Goal: Task Accomplishment & Management: Manage account settings

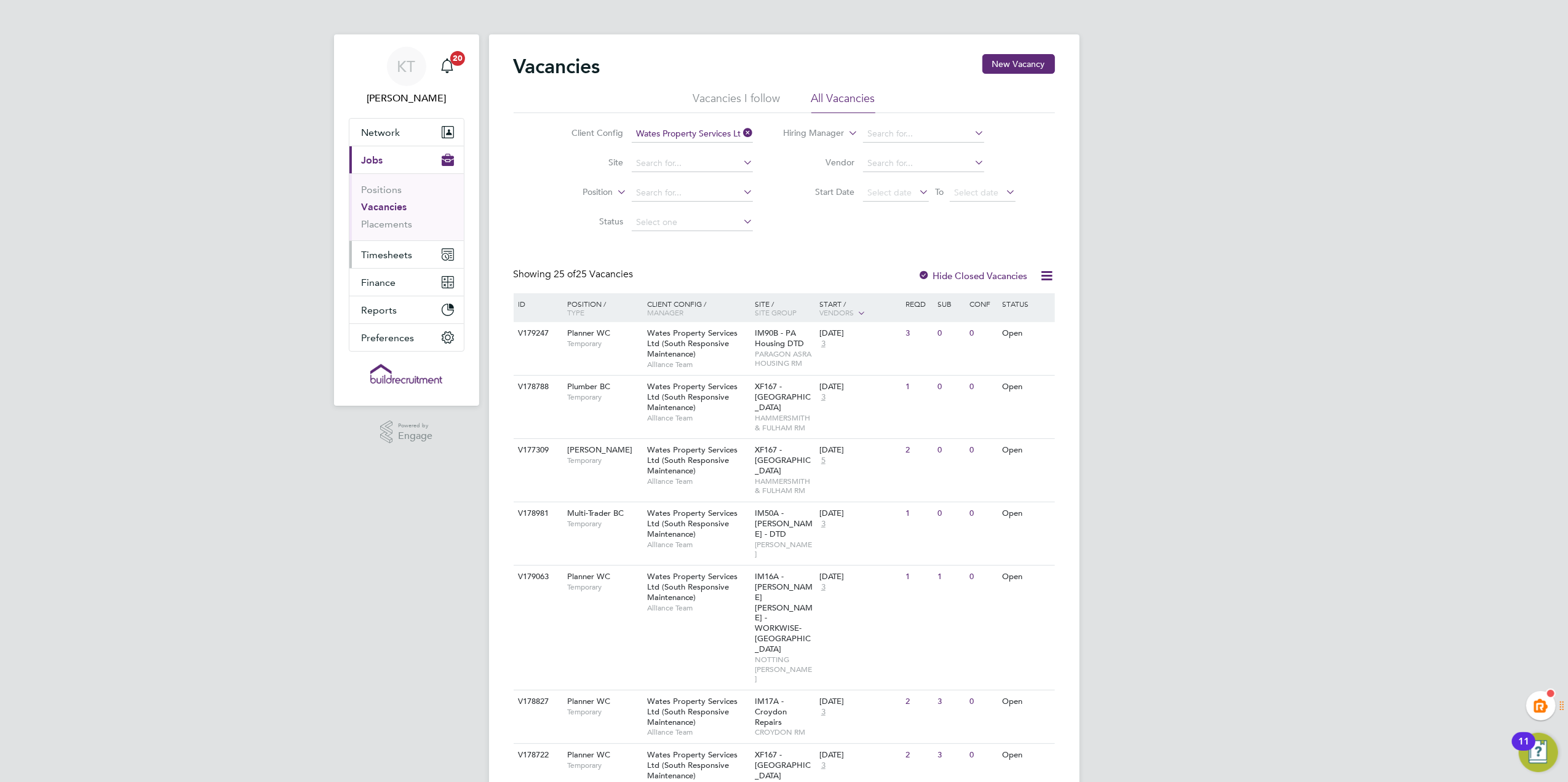
click at [424, 264] on button "Timesheets" at bounding box center [407, 255] width 114 height 27
click at [395, 222] on link "Timesheets" at bounding box center [387, 217] width 51 height 11
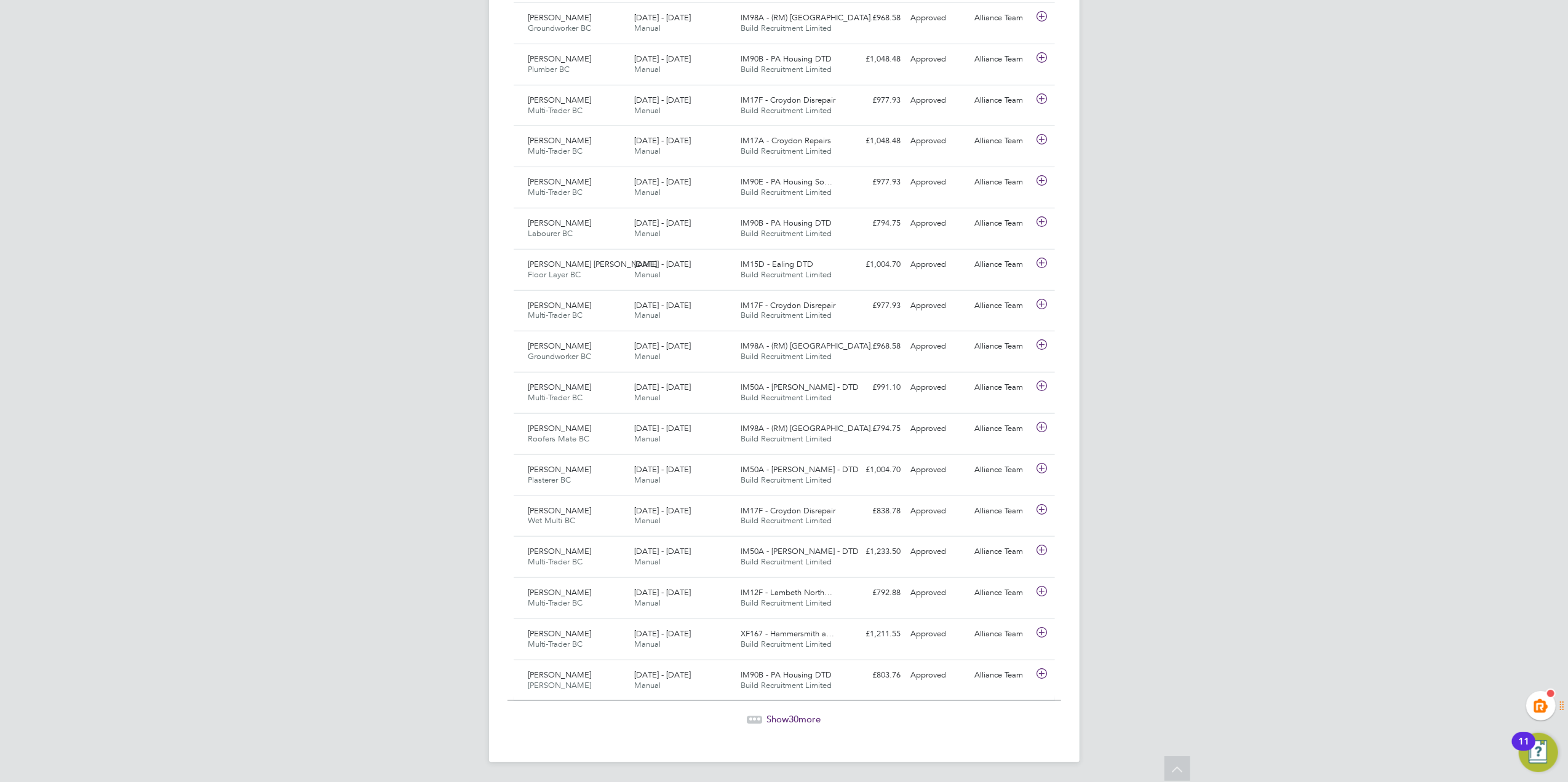
click at [763, 719] on div "Show 30 more" at bounding box center [784, 720] width 554 height 12
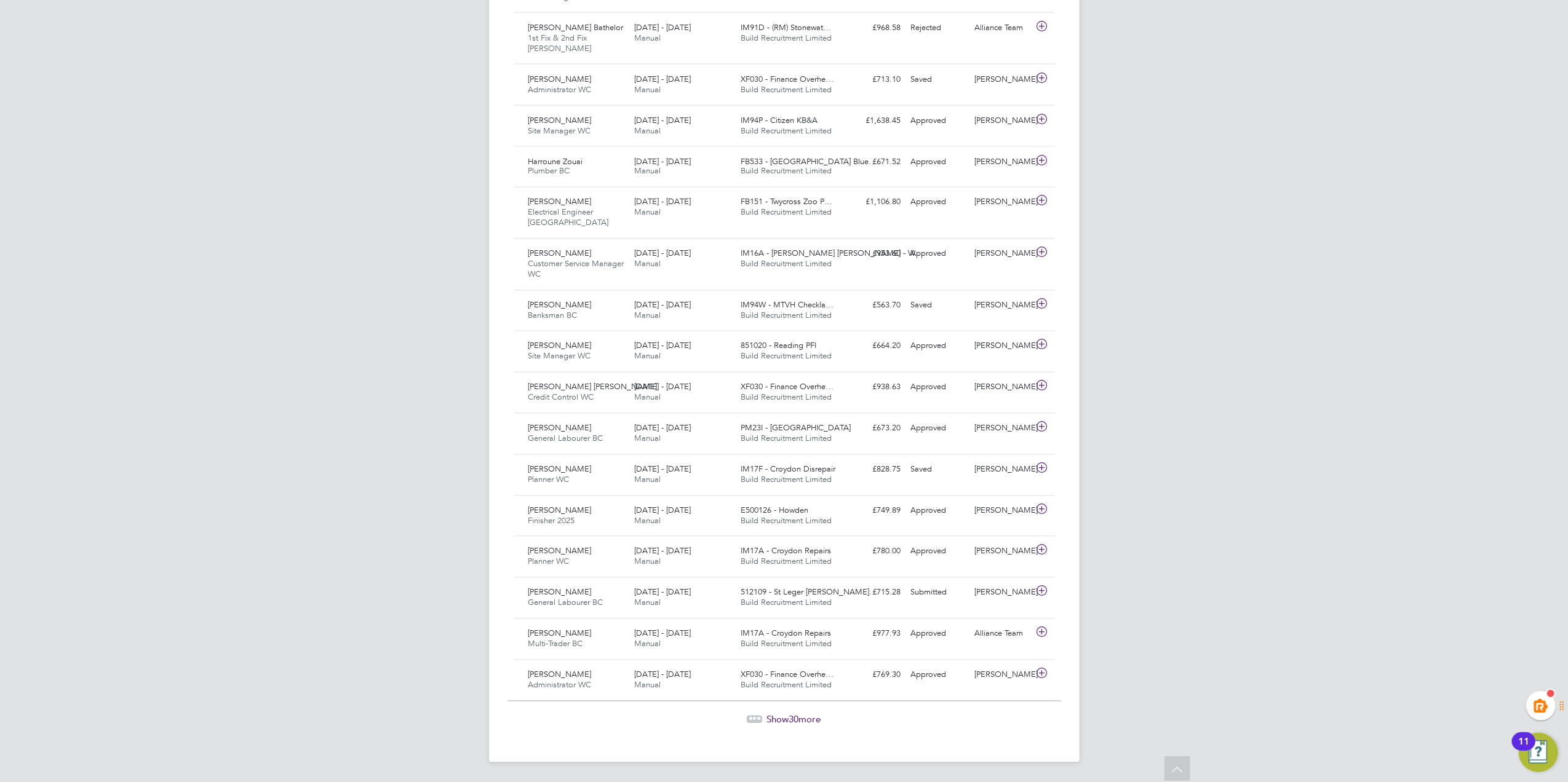
click at [785, 711] on div "Show 30 more" at bounding box center [784, 711] width 554 height 30
click at [782, 715] on span "Show 30 more" at bounding box center [794, 720] width 54 height 11
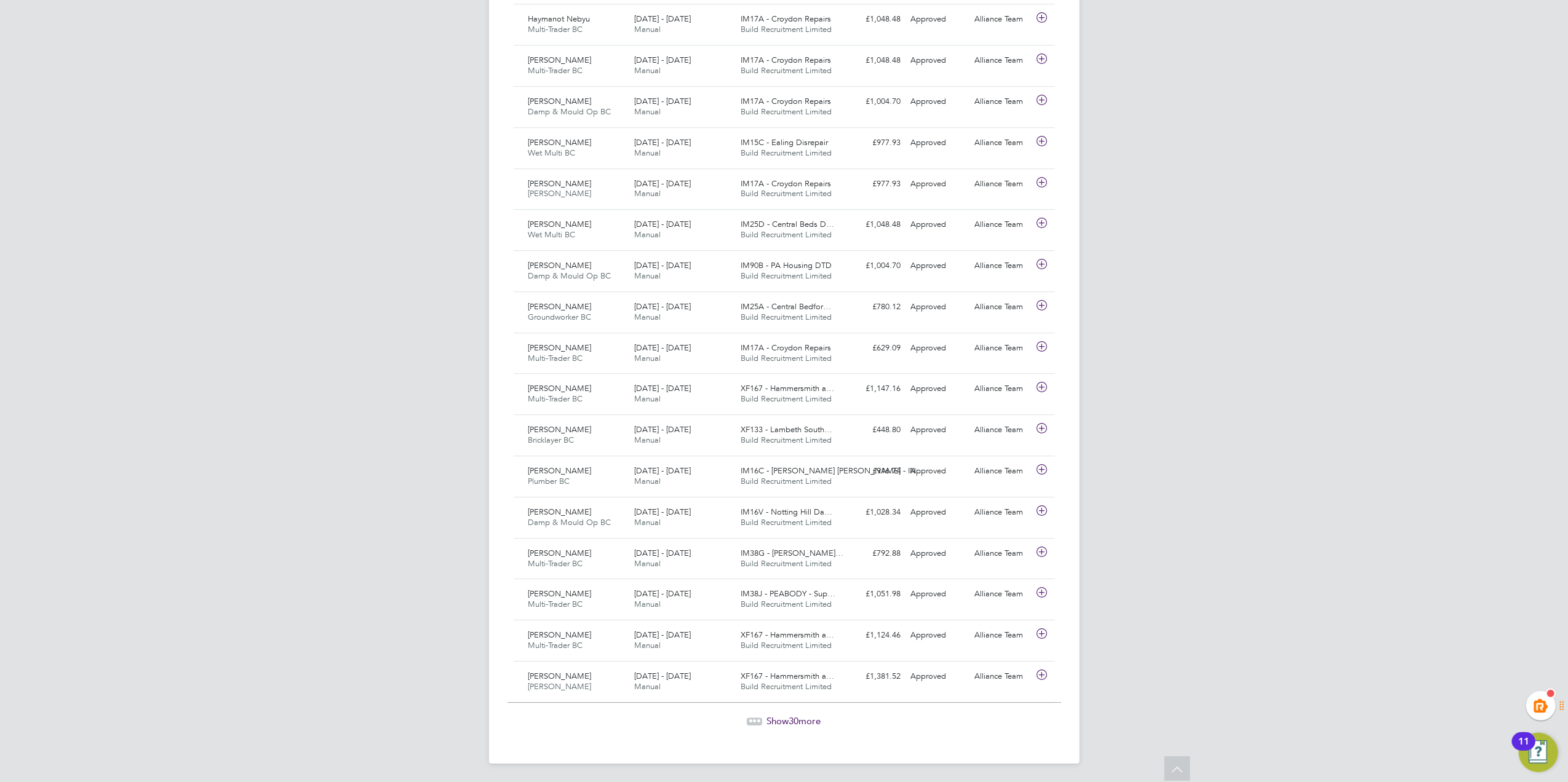
click at [768, 719] on span "Show 30 more" at bounding box center [794, 721] width 54 height 11
click at [807, 714] on span "Show 30 more" at bounding box center [794, 720] width 54 height 11
click at [774, 716] on span "Show 30 more" at bounding box center [794, 719] width 54 height 11
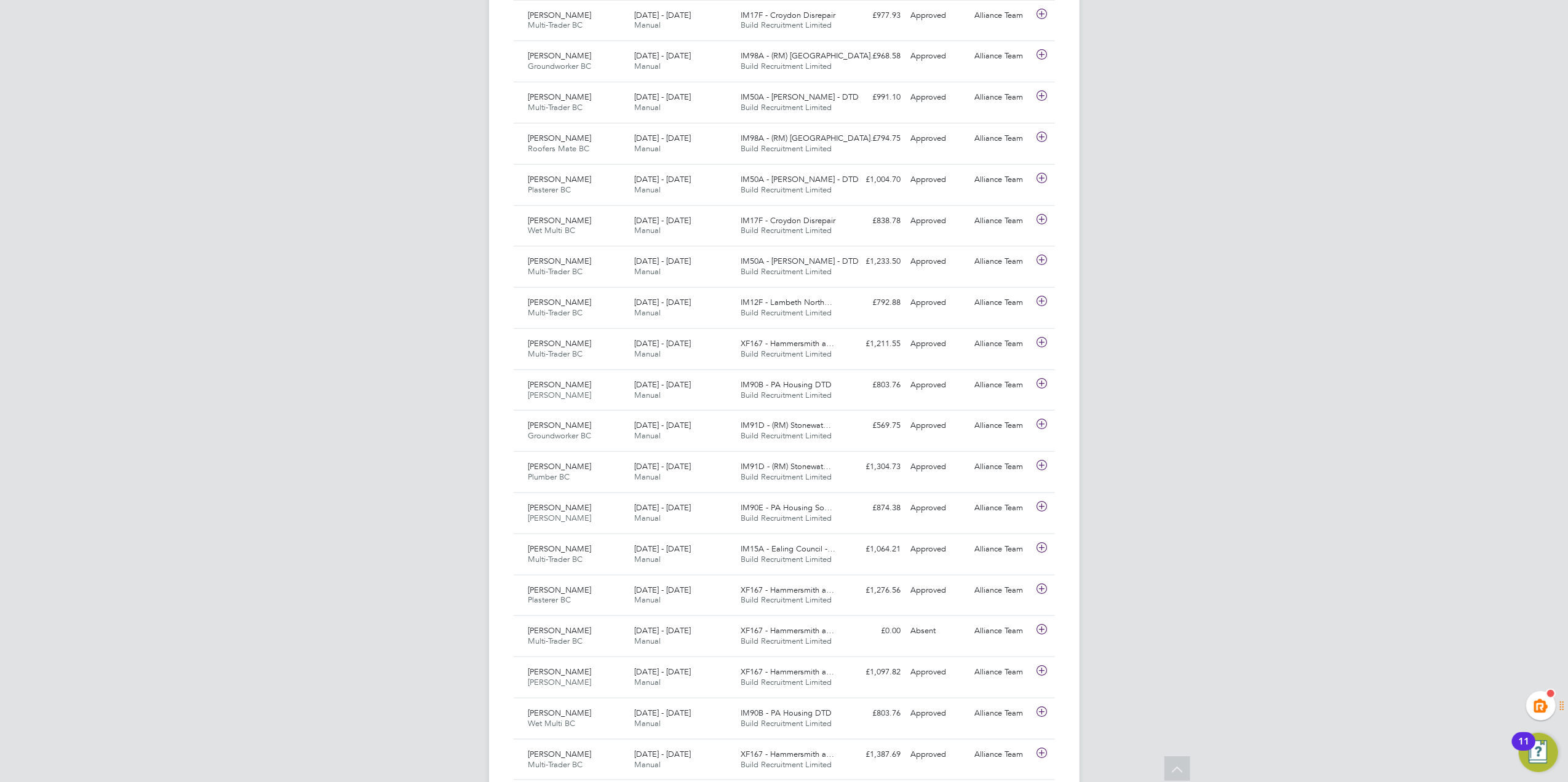
scroll to position [5226, 0]
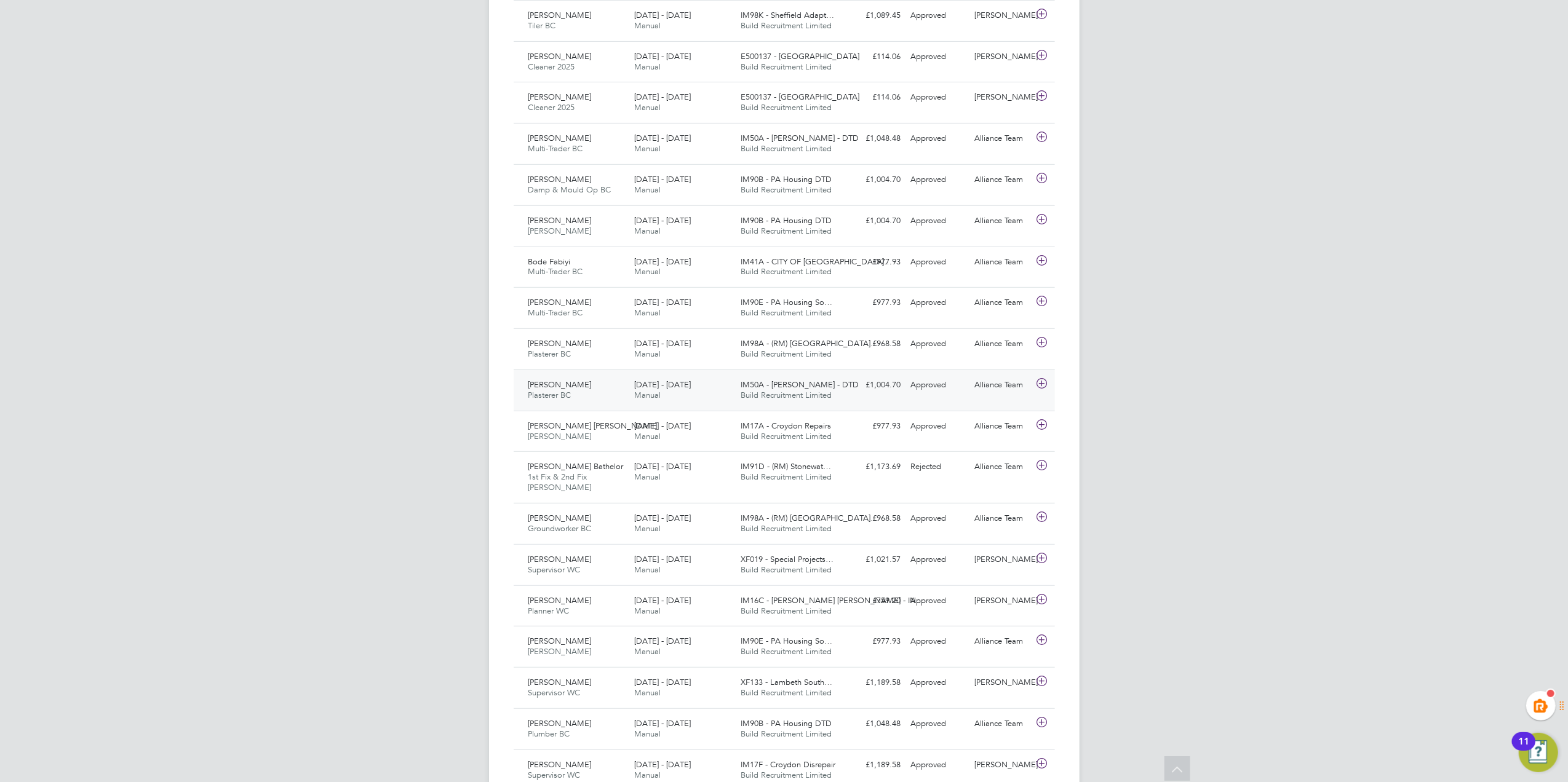
click at [1034, 387] on div at bounding box center [1044, 384] width 22 height 19
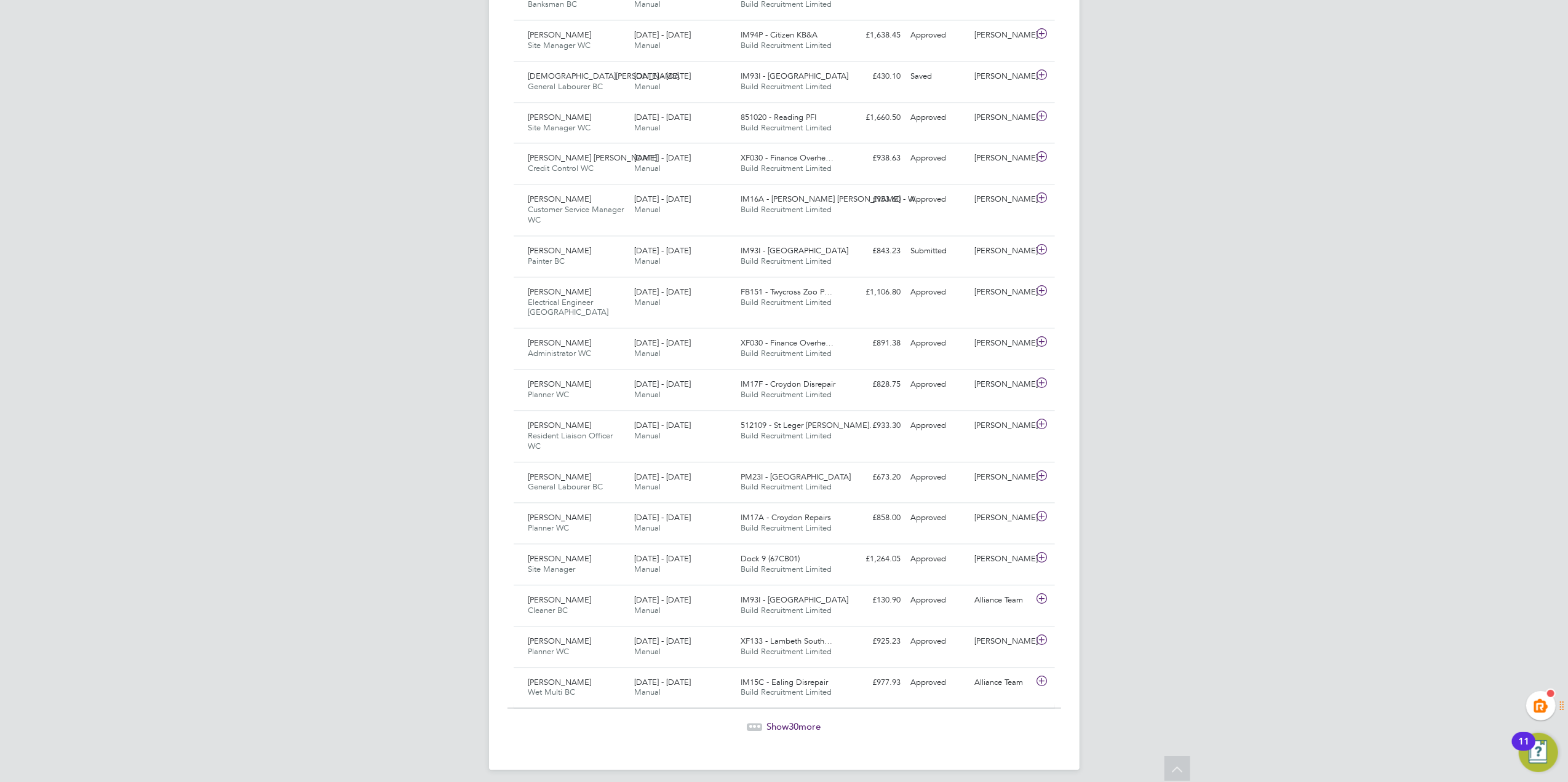
scroll to position [2263, 0]
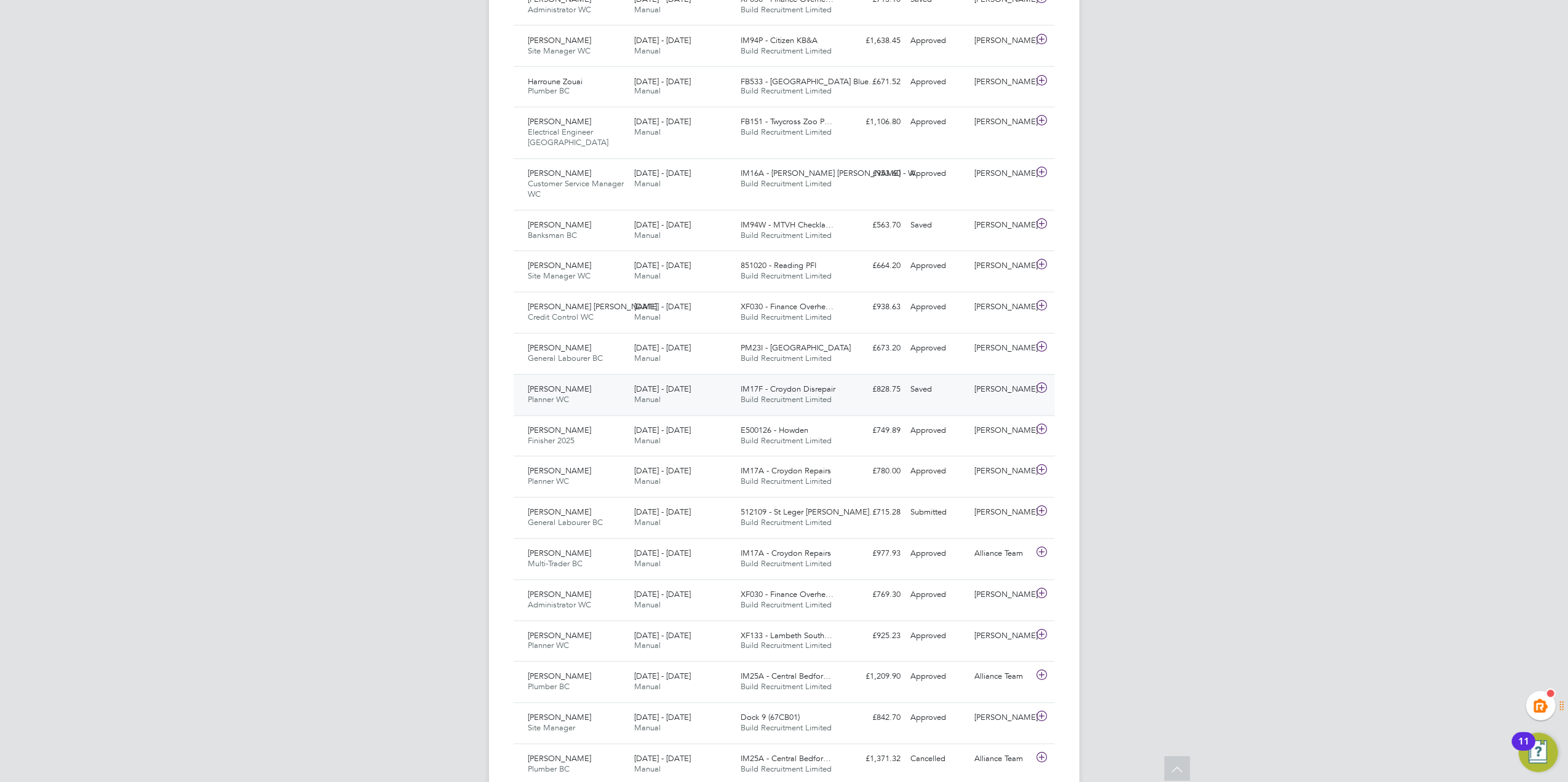
click at [1020, 391] on div "Summer Sampson" at bounding box center [1001, 390] width 64 height 20
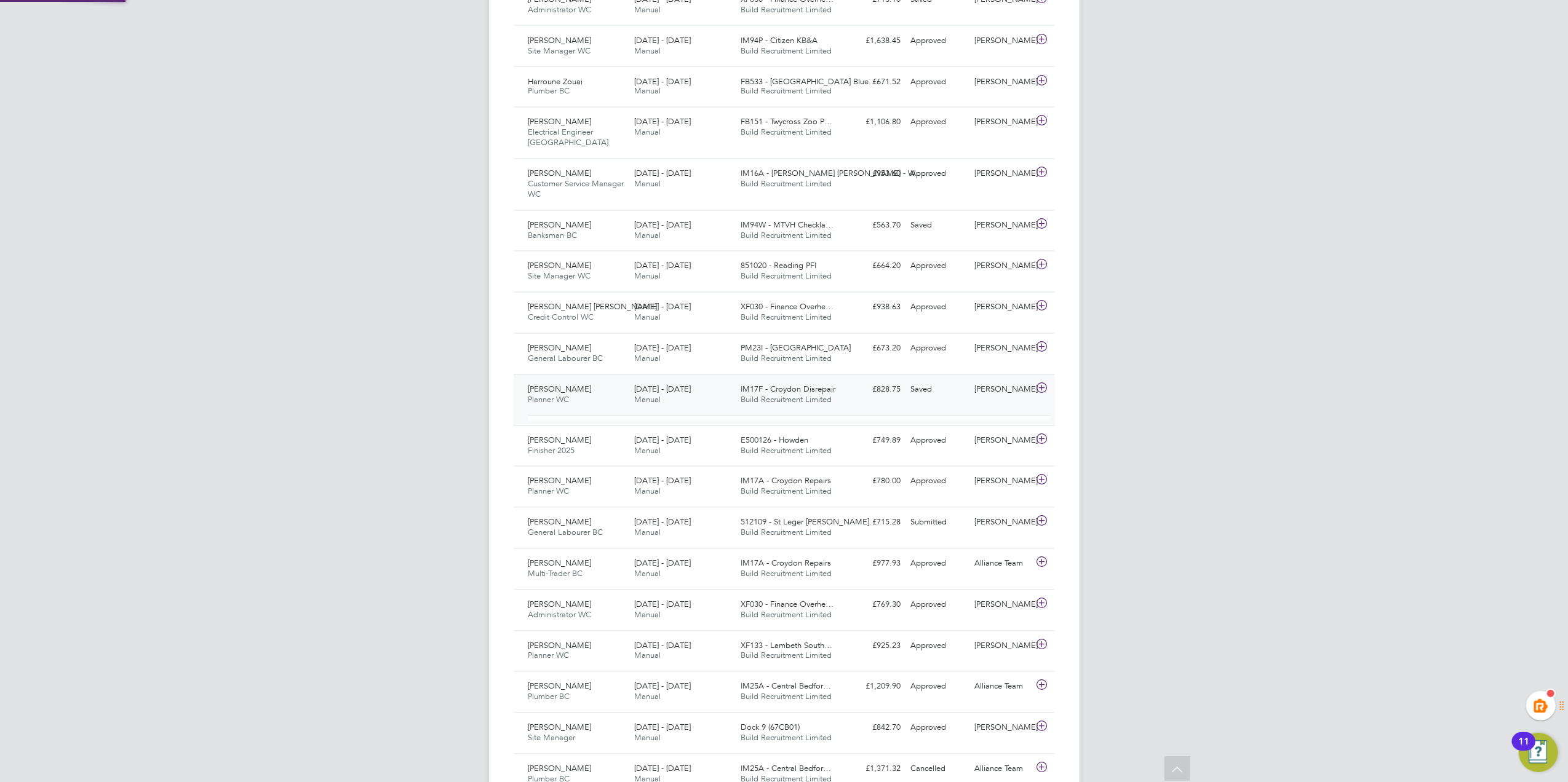
scroll to position [20, 120]
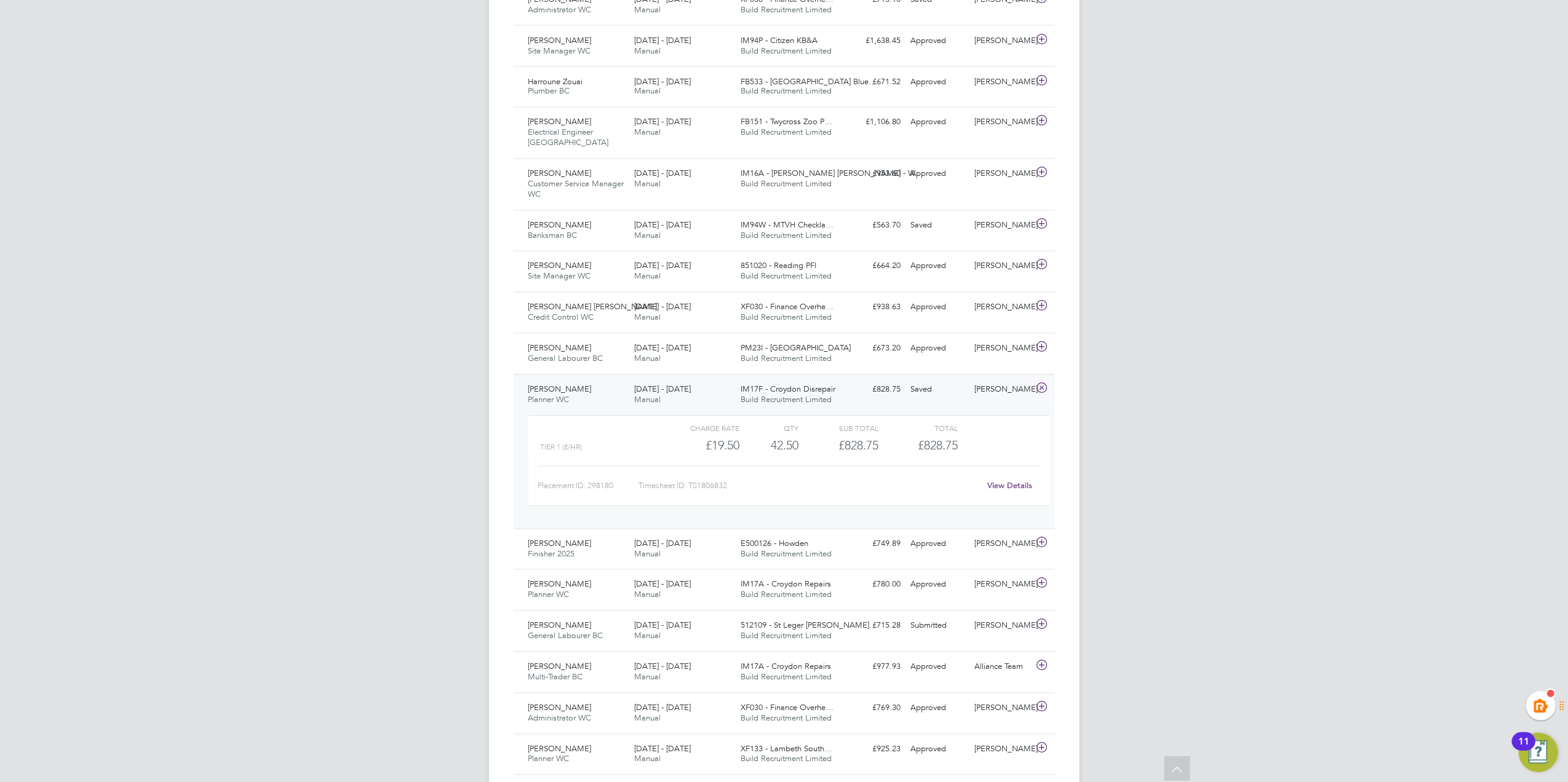
click at [1009, 486] on link "View Details" at bounding box center [1009, 486] width 45 height 11
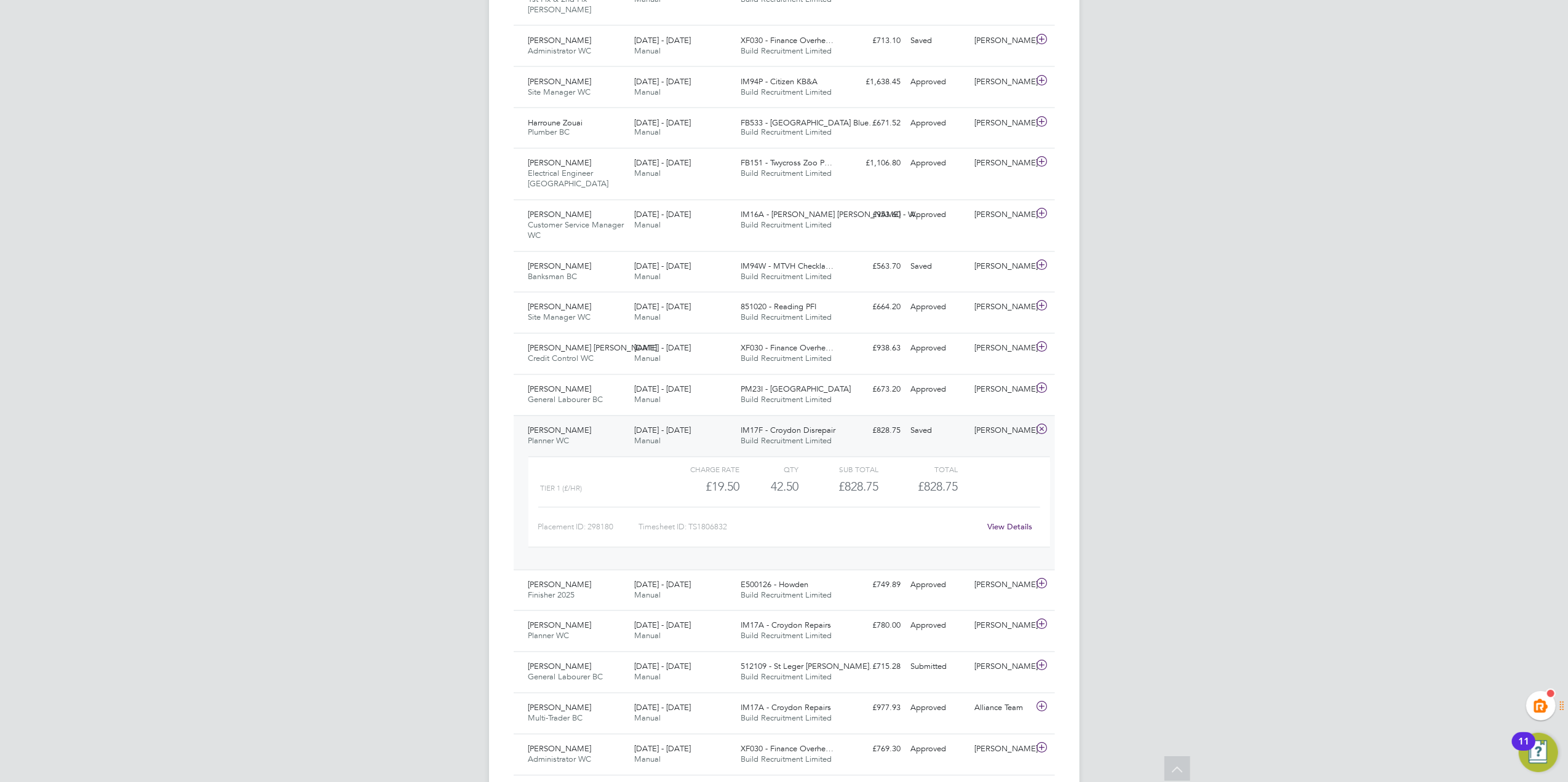
scroll to position [4720, 0]
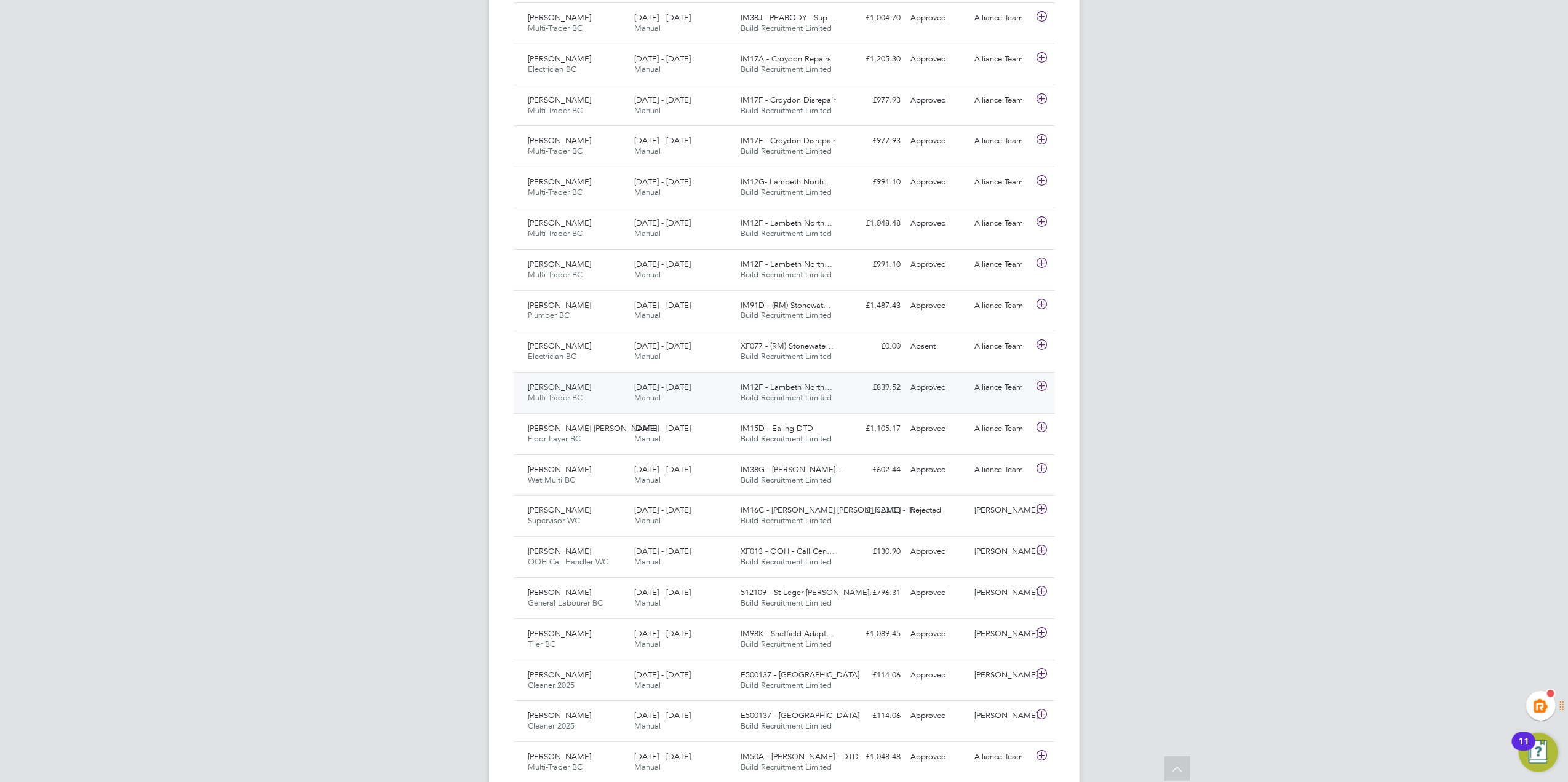
click at [982, 398] on div "Alliance Team" at bounding box center [1001, 388] width 64 height 20
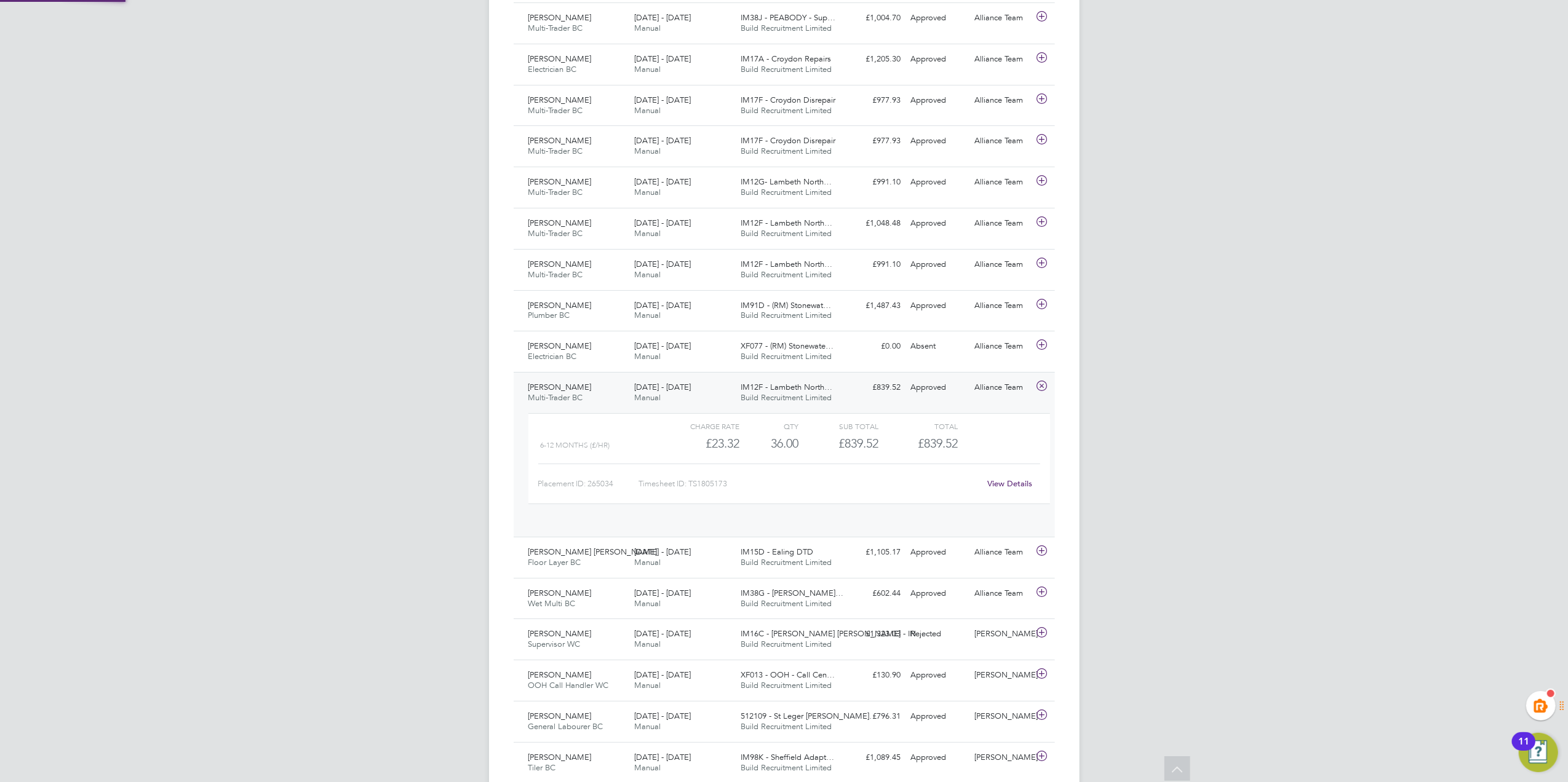
scroll to position [20, 120]
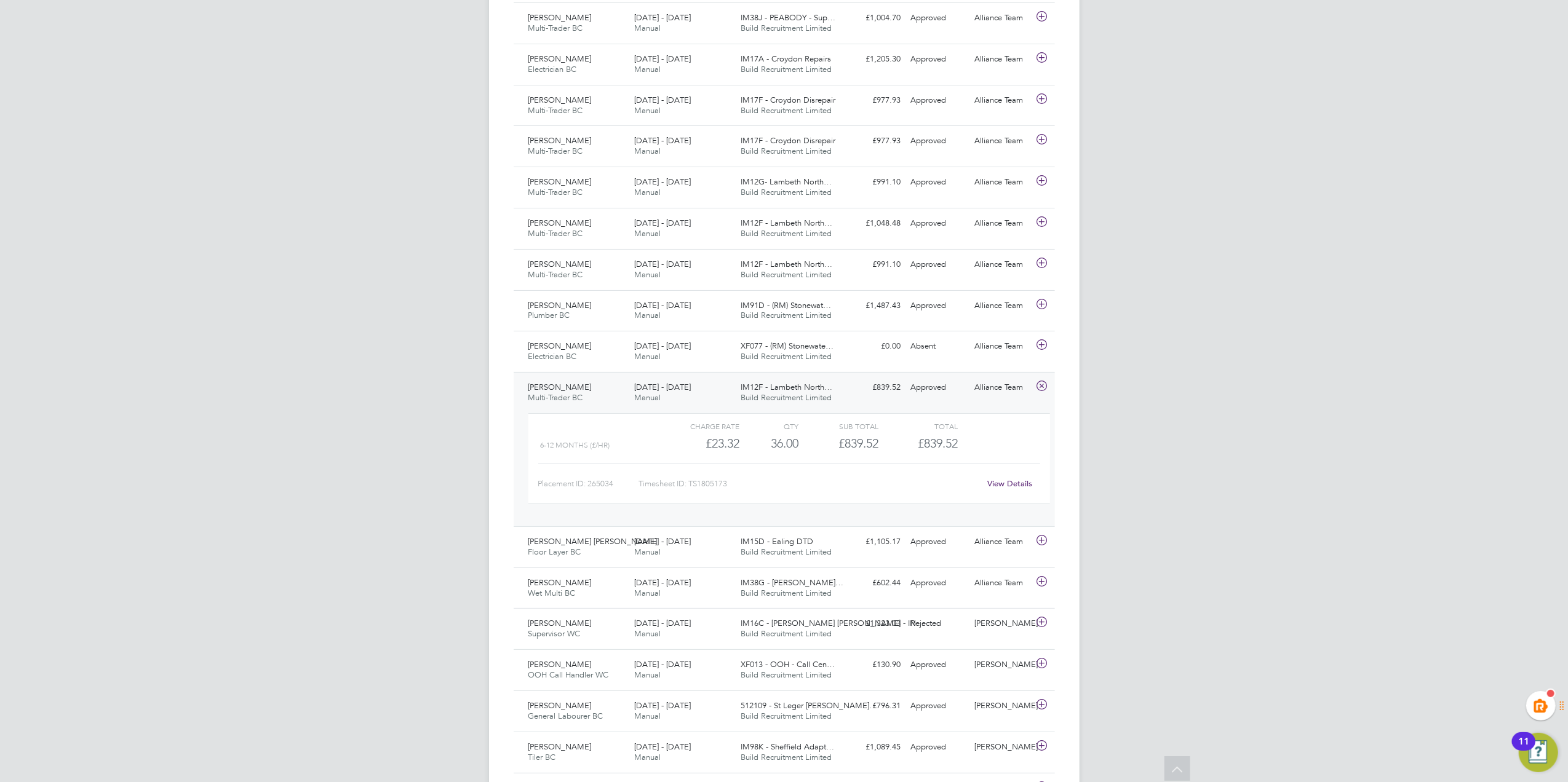
click at [1002, 484] on link "View Details" at bounding box center [1009, 484] width 45 height 11
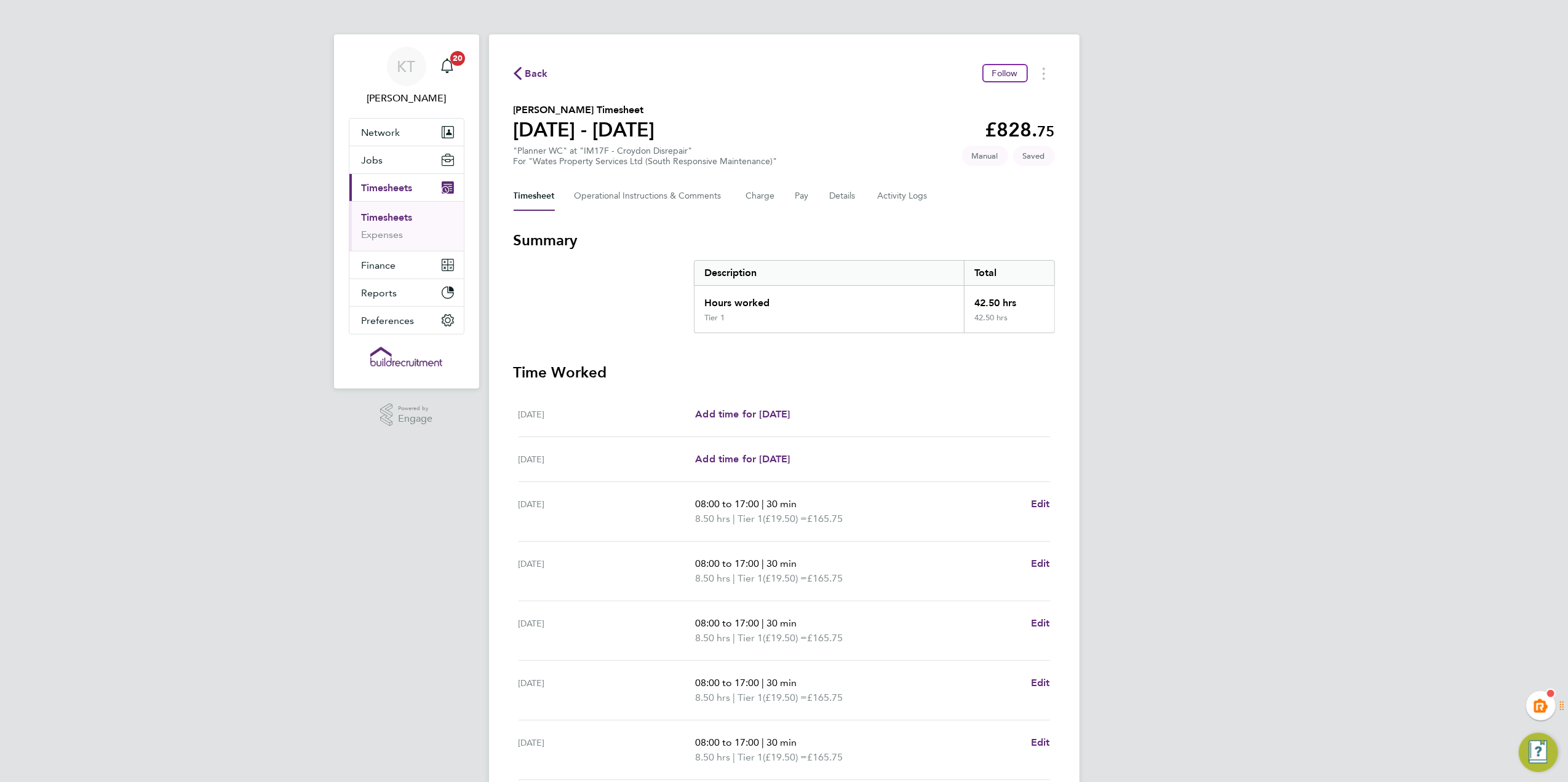
scroll to position [108, 0]
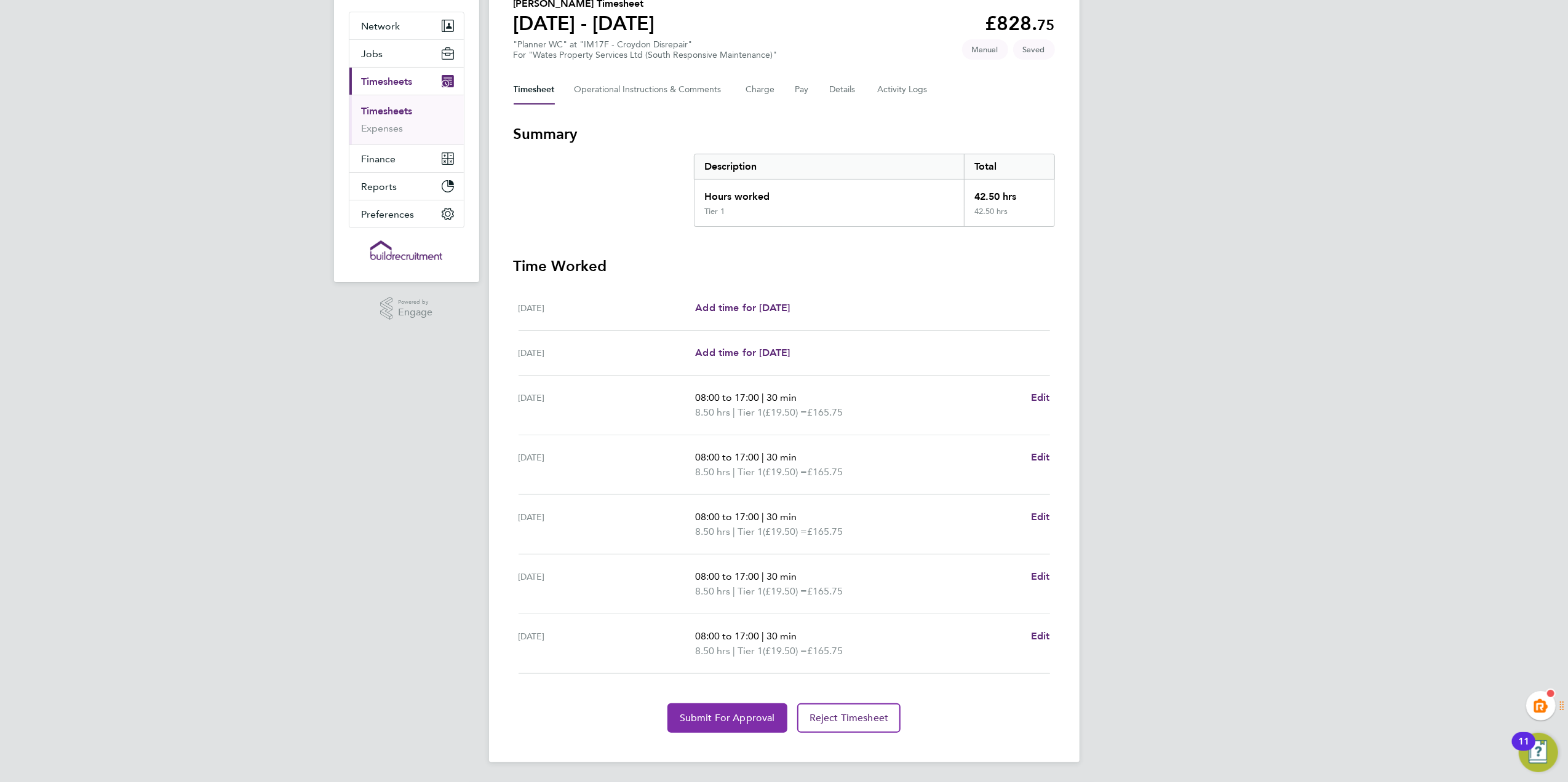
click at [714, 715] on span "Submit For Approval" at bounding box center [727, 718] width 95 height 12
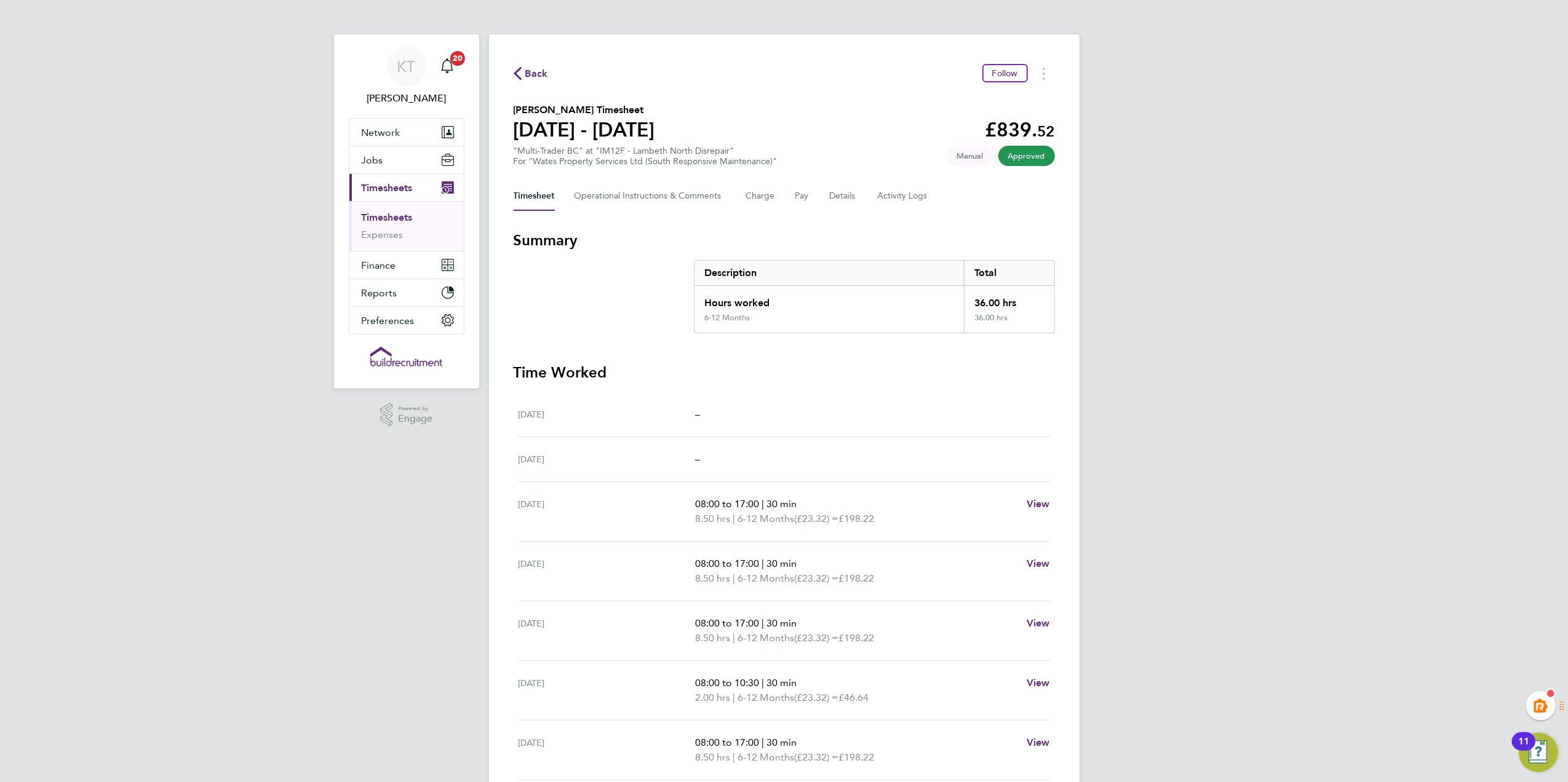
click at [388, 217] on link "Timesheets" at bounding box center [387, 217] width 51 height 11
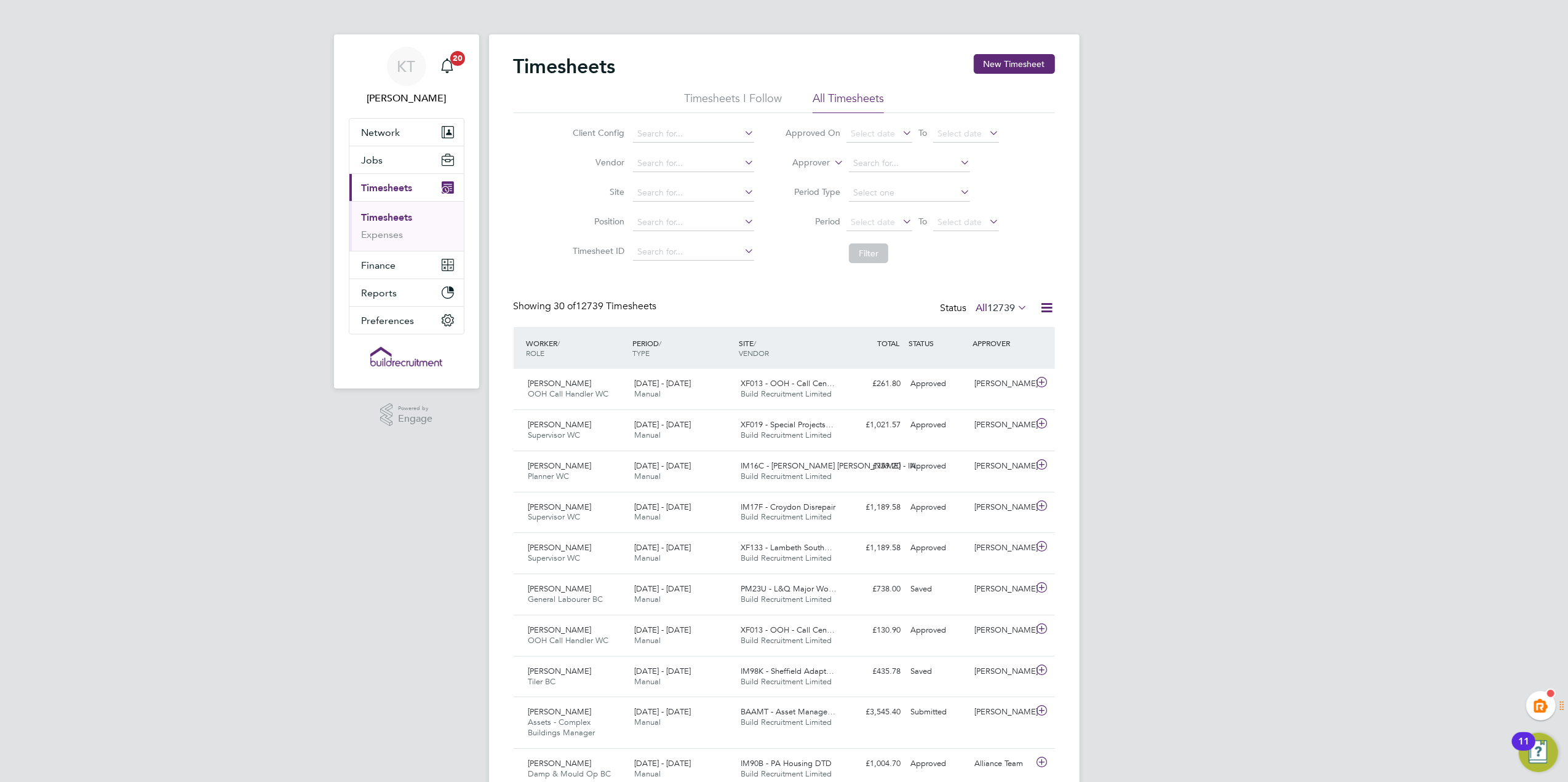
click at [1005, 58] on button "New Timesheet" at bounding box center [1014, 64] width 81 height 19
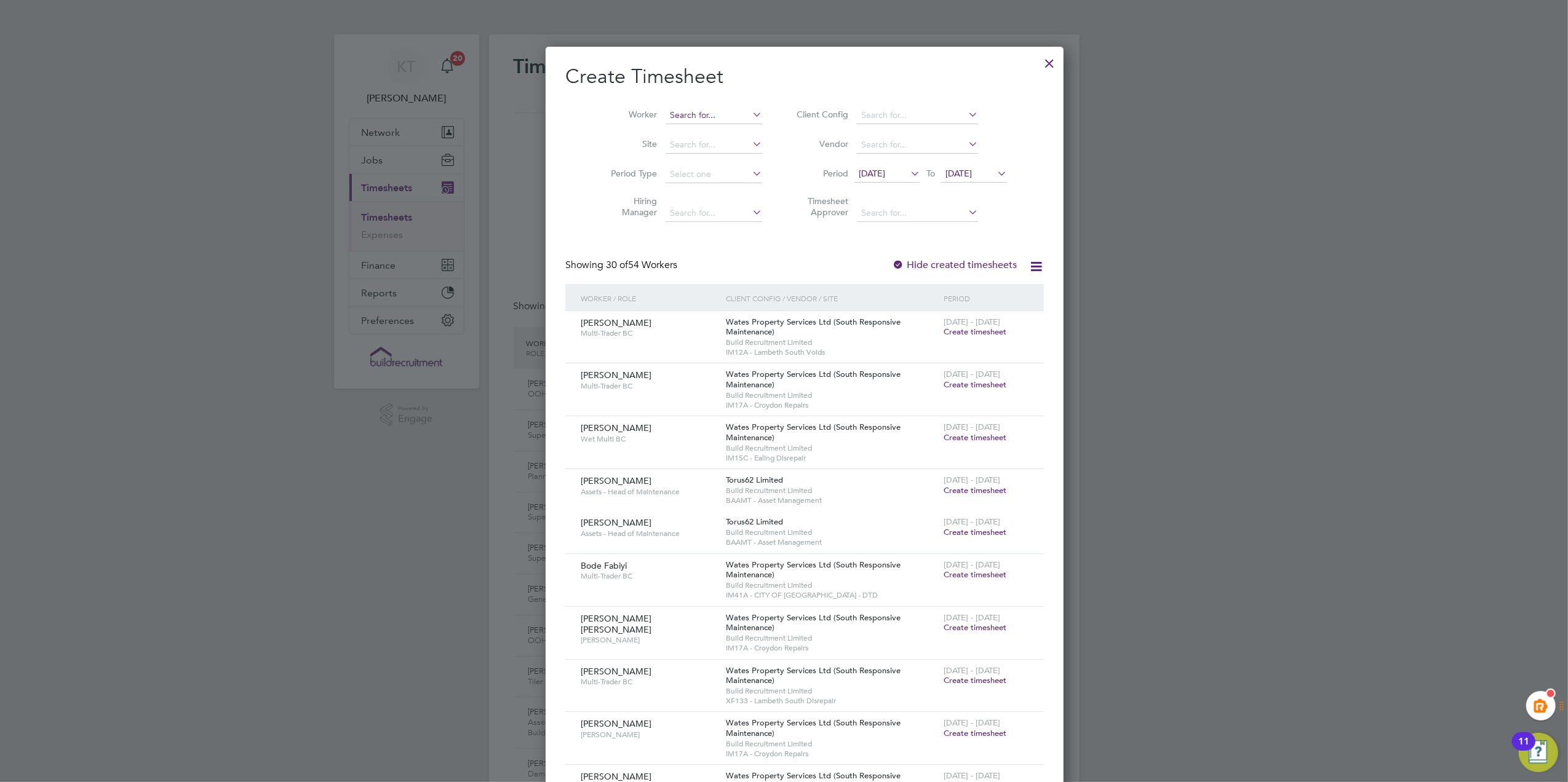
click at [665, 112] on input at bounding box center [714, 116] width 97 height 17
click at [693, 133] on li "Syed Hiballah" at bounding box center [702, 132] width 116 height 17
type input "Syed Hiballah"
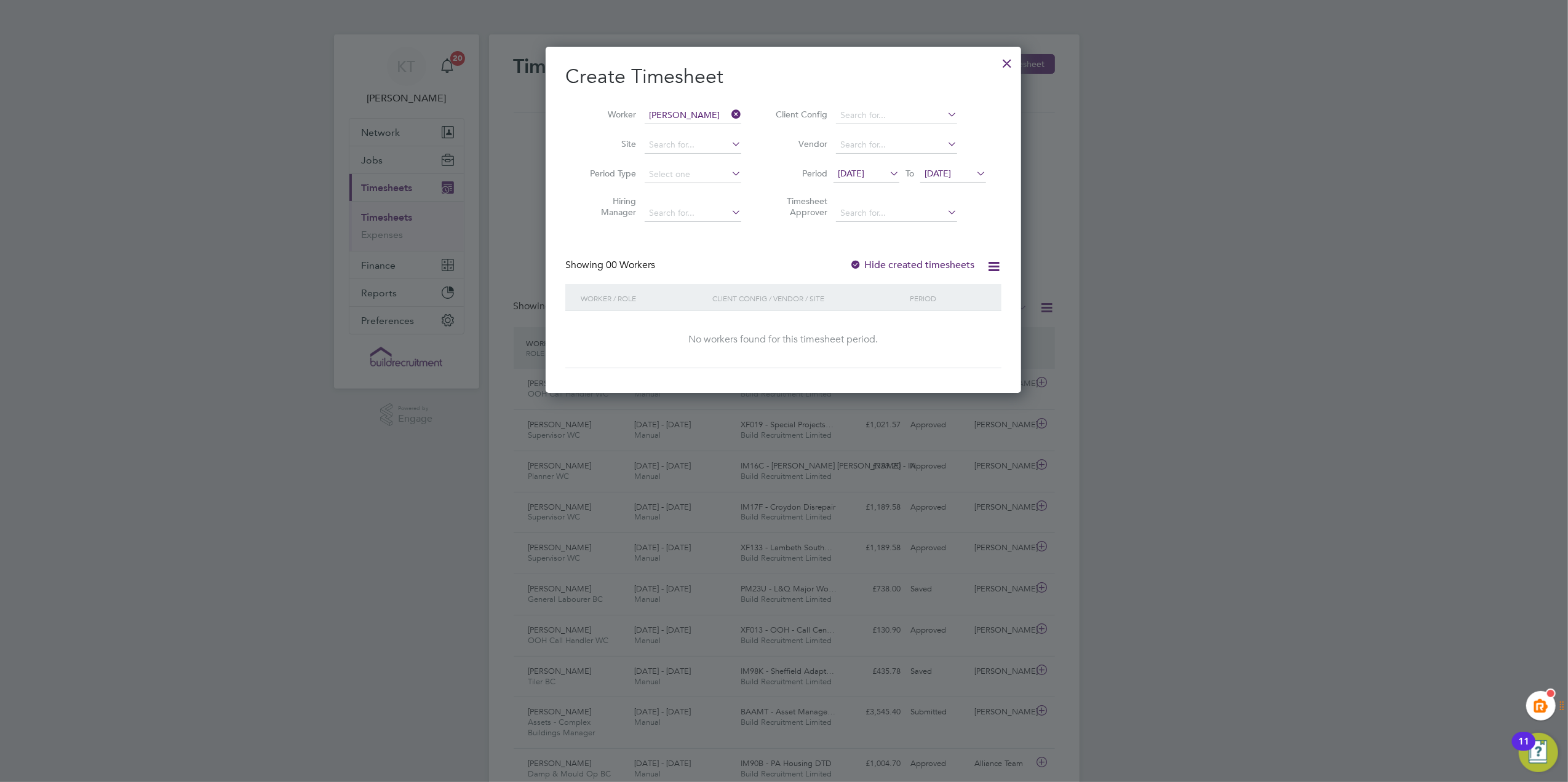
click at [884, 259] on label "Hide created timesheets" at bounding box center [912, 265] width 125 height 12
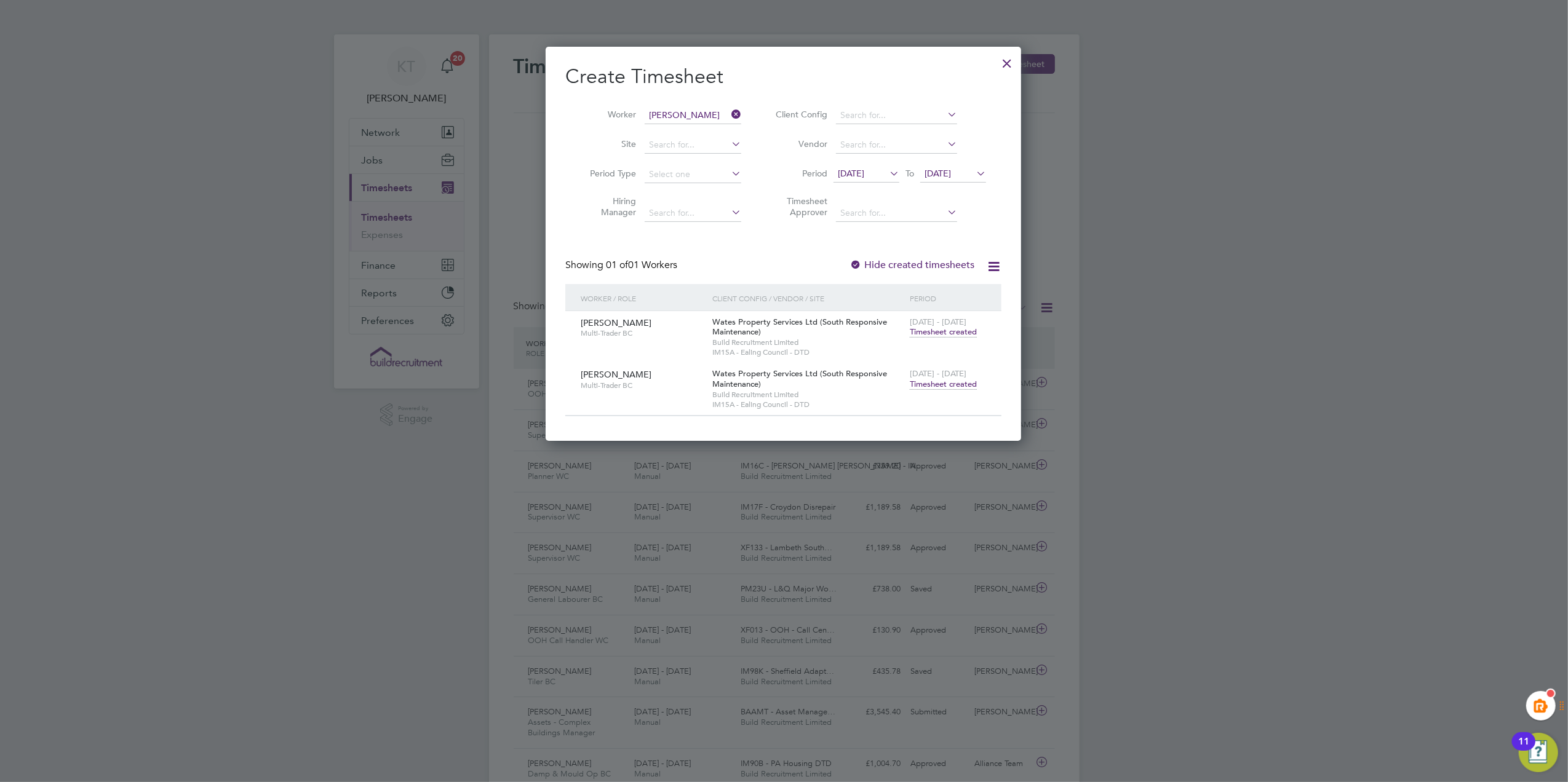
click at [946, 382] on span "Timesheet created" at bounding box center [944, 384] width 67 height 11
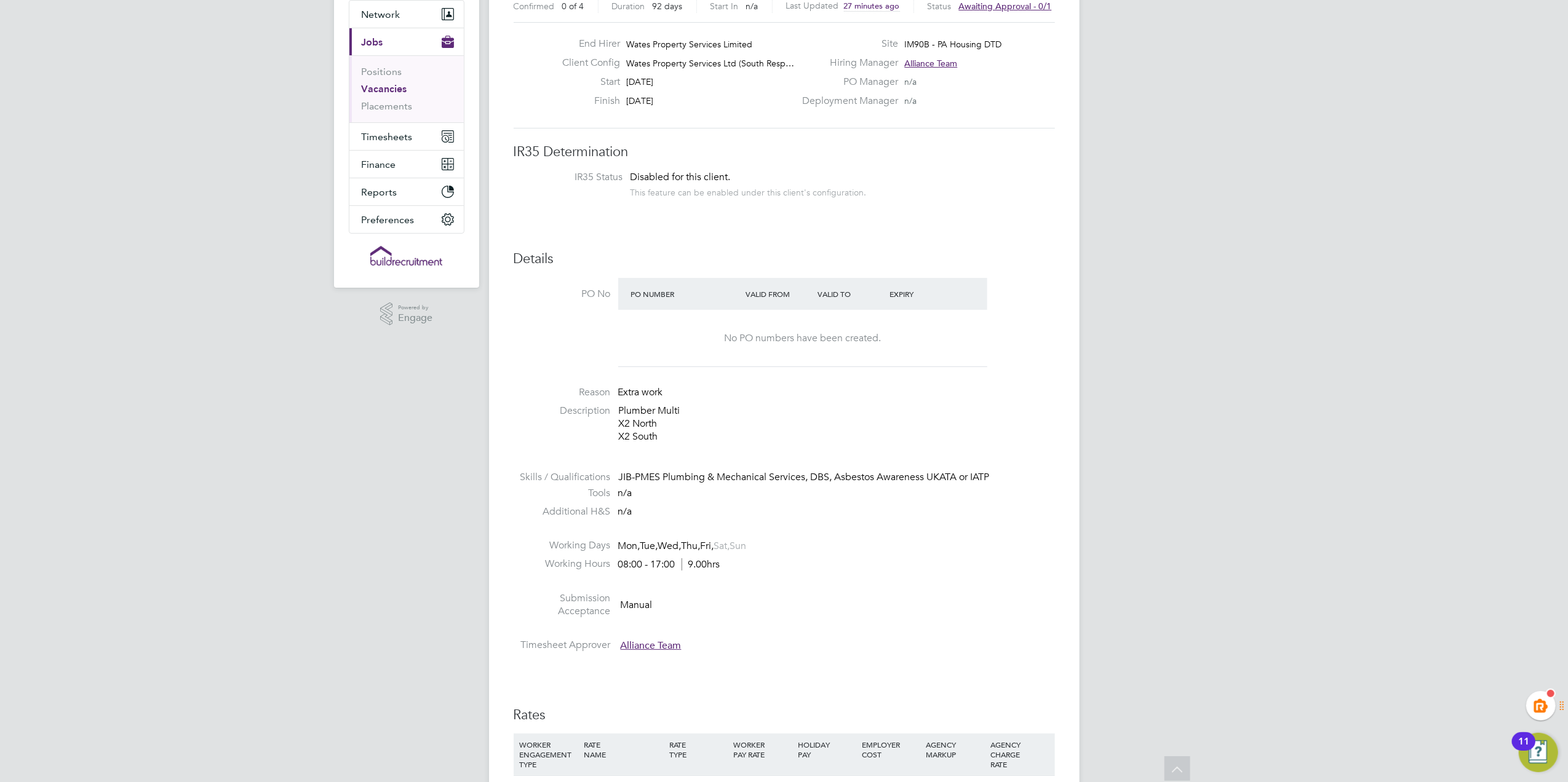
scroll to position [118, 0]
click at [395, 136] on span "Timesheets" at bounding box center [387, 136] width 51 height 11
click at [382, 99] on link "Timesheets" at bounding box center [387, 99] width 51 height 11
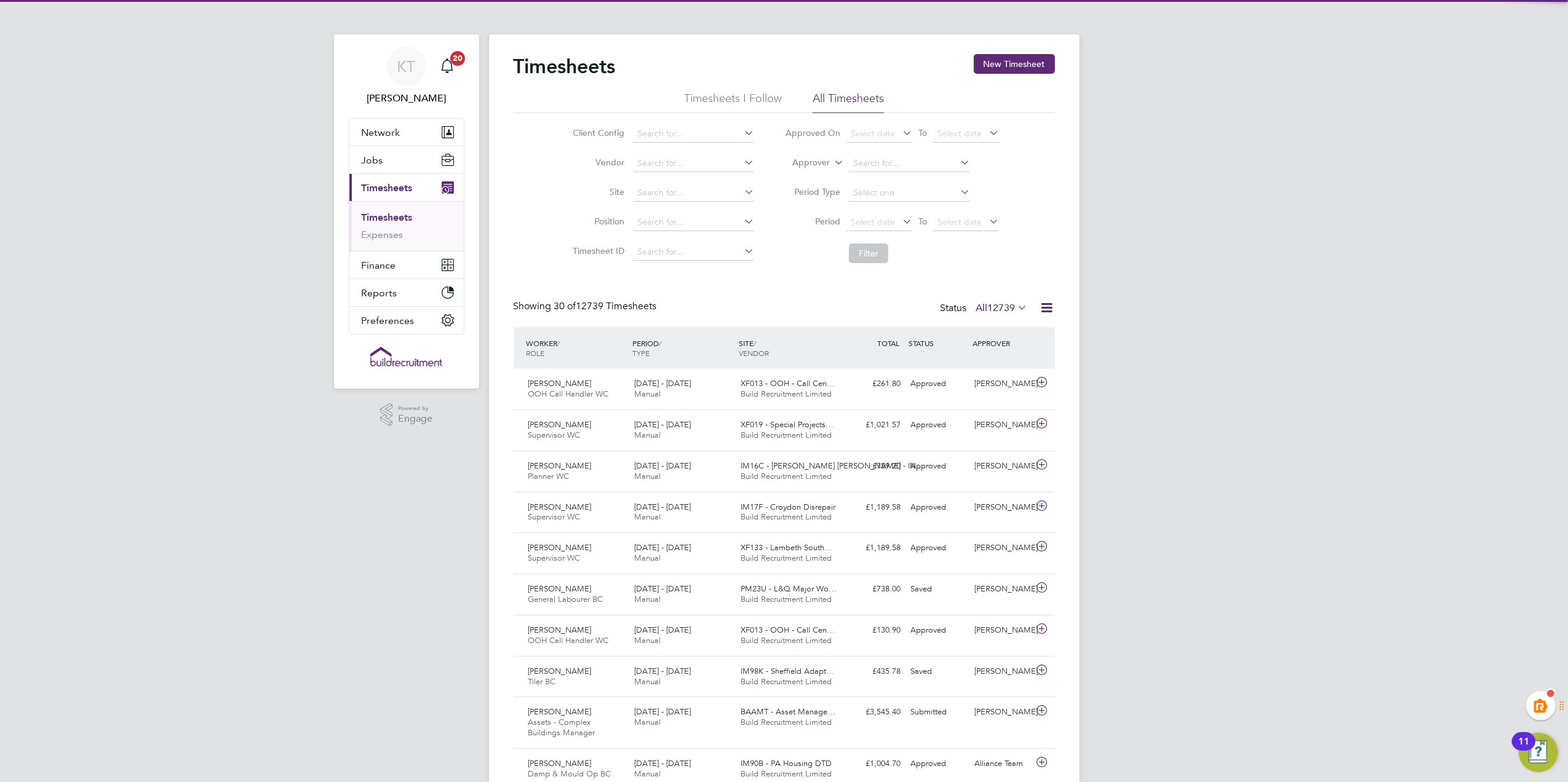
scroll to position [6, 6]
